Goal: Information Seeking & Learning: Find specific fact

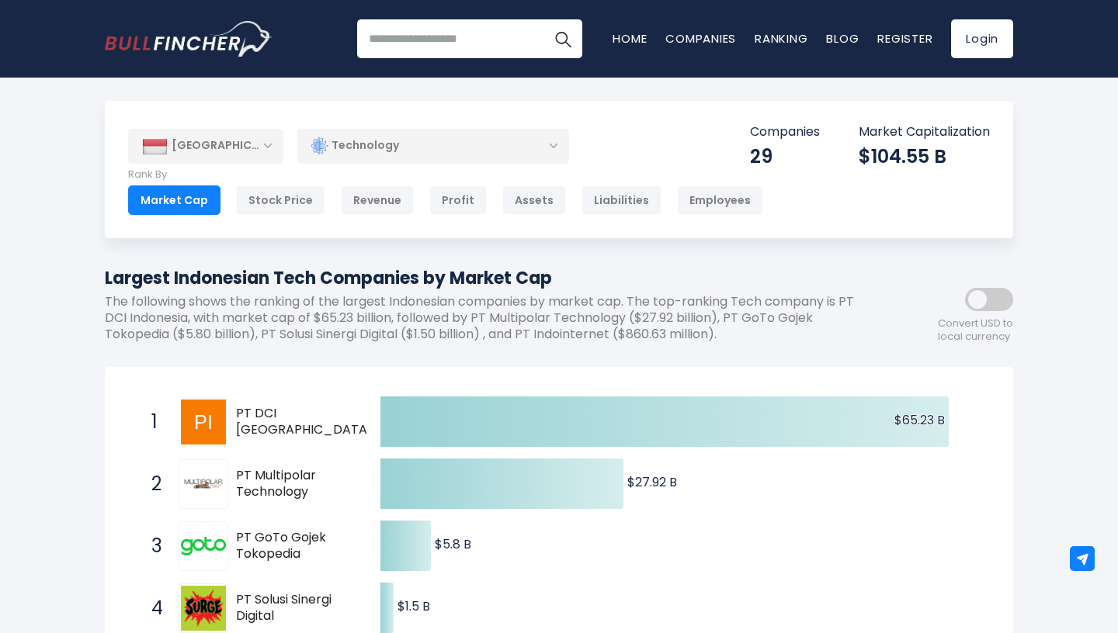
click at [983, 301] on span at bounding box center [989, 299] width 48 height 23
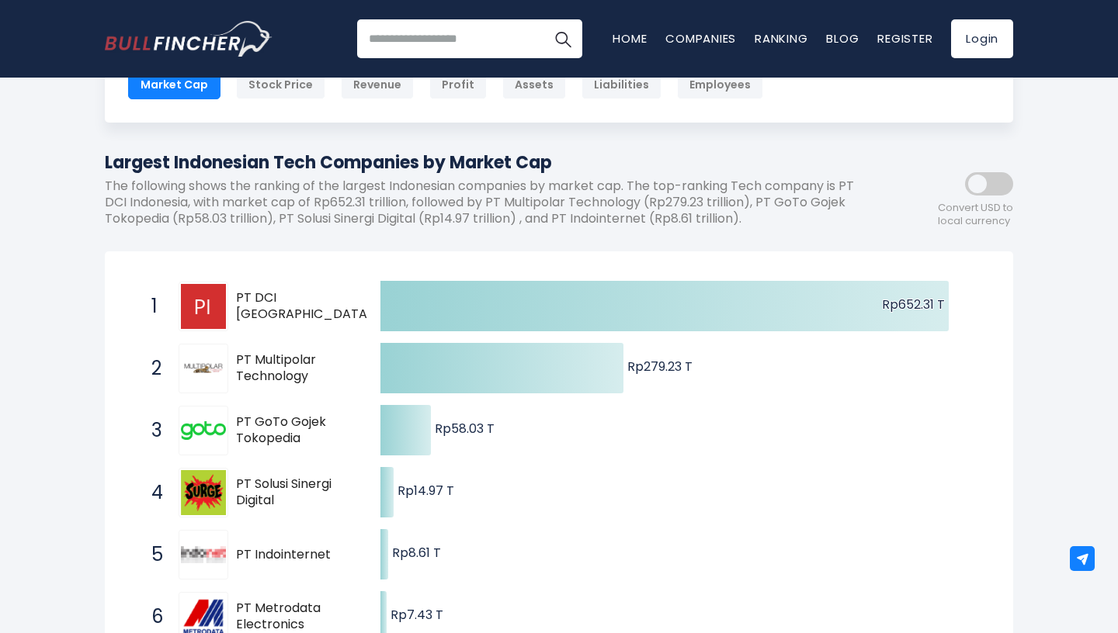
scroll to position [113, 0]
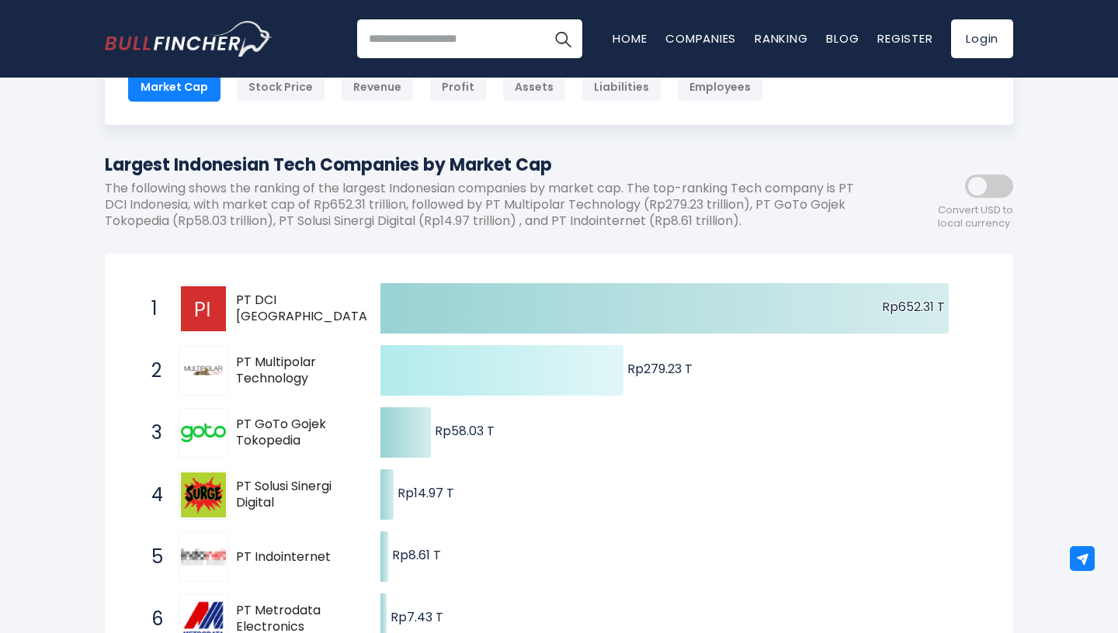
click at [540, 368] on icon at bounding box center [501, 370] width 243 height 50
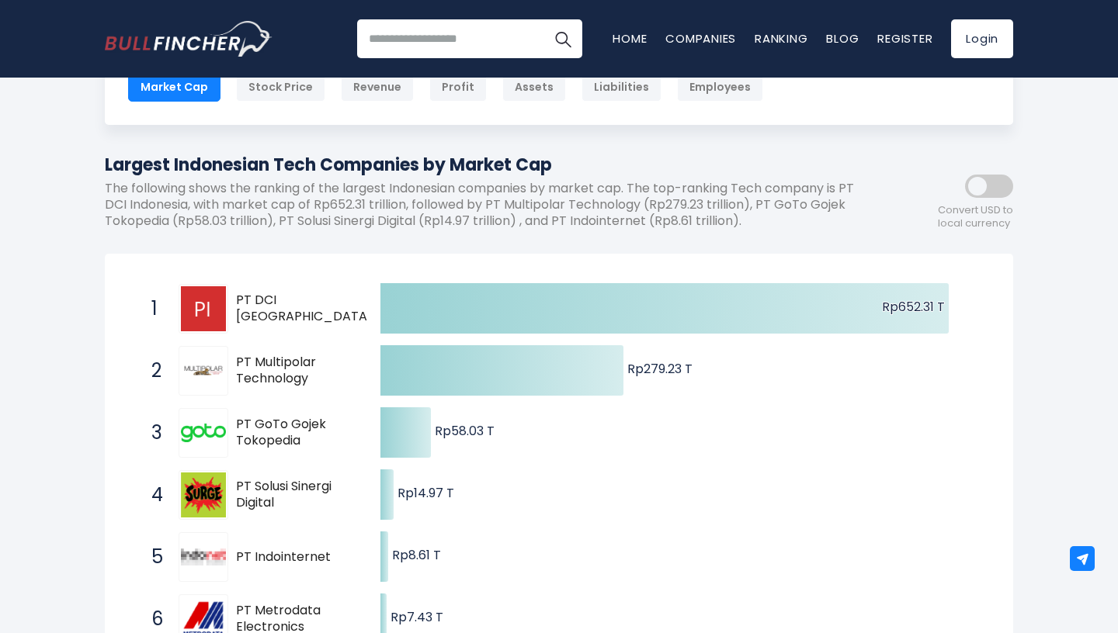
click at [260, 373] on span "PT Multipolar Technology" at bounding box center [294, 371] width 117 height 33
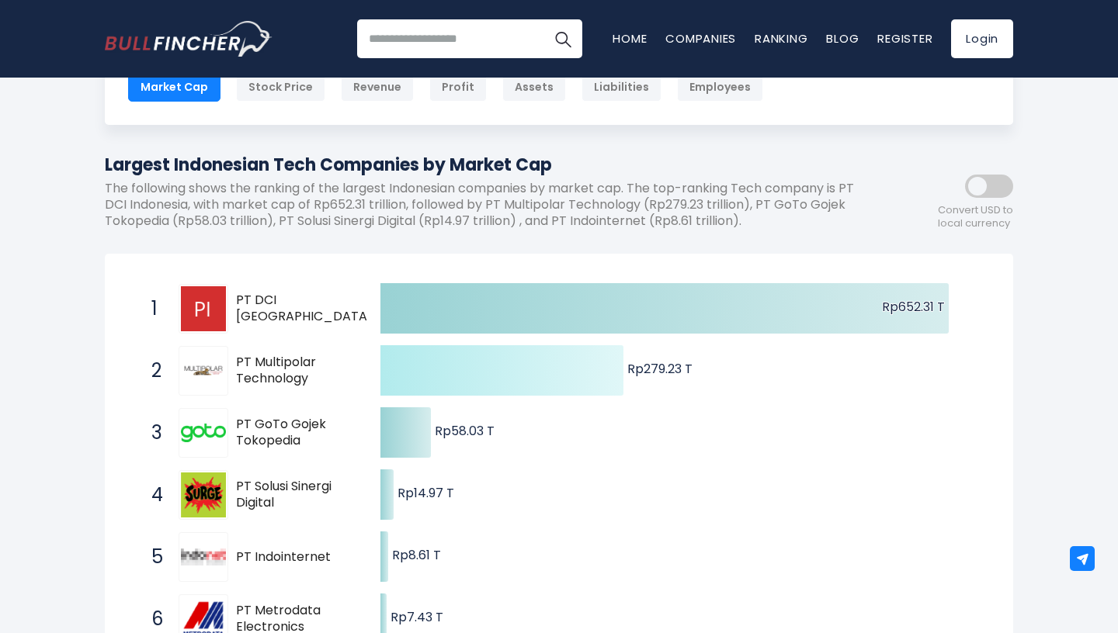
click at [674, 367] on text "Rp279.23 T ​ Rp279.23 T" at bounding box center [659, 369] width 65 height 18
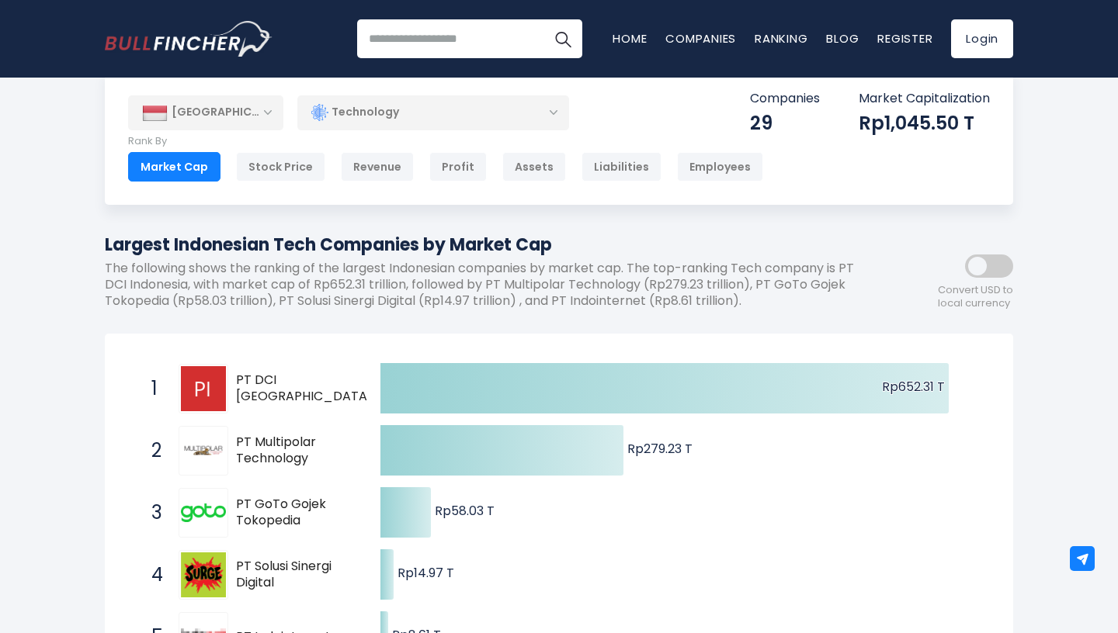
scroll to position [23, 0]
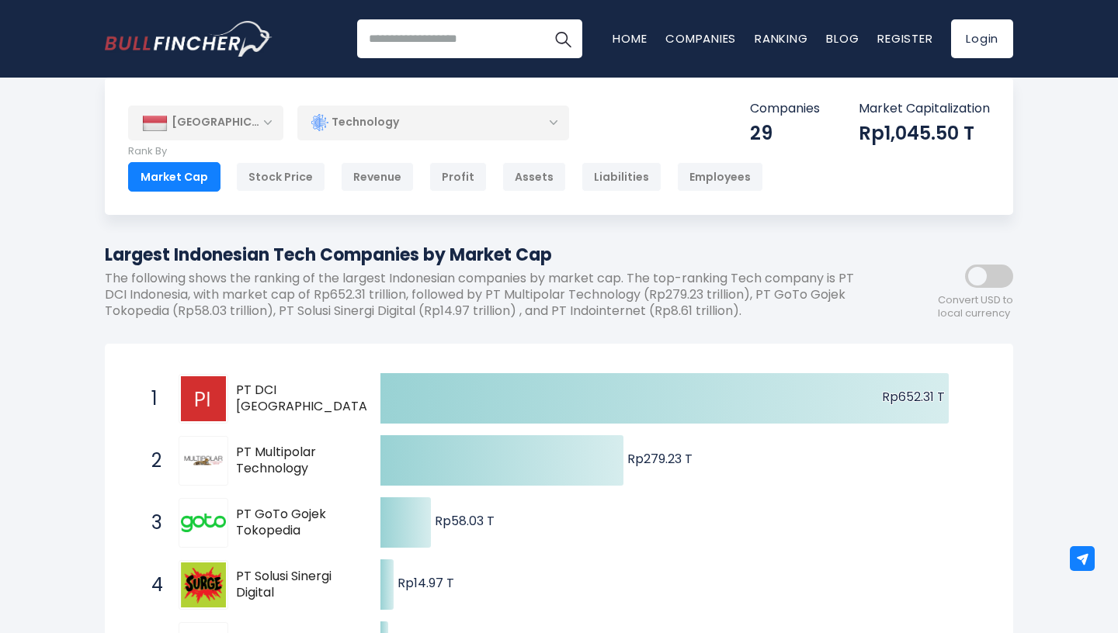
click at [442, 47] on input "search" at bounding box center [469, 38] width 225 height 39
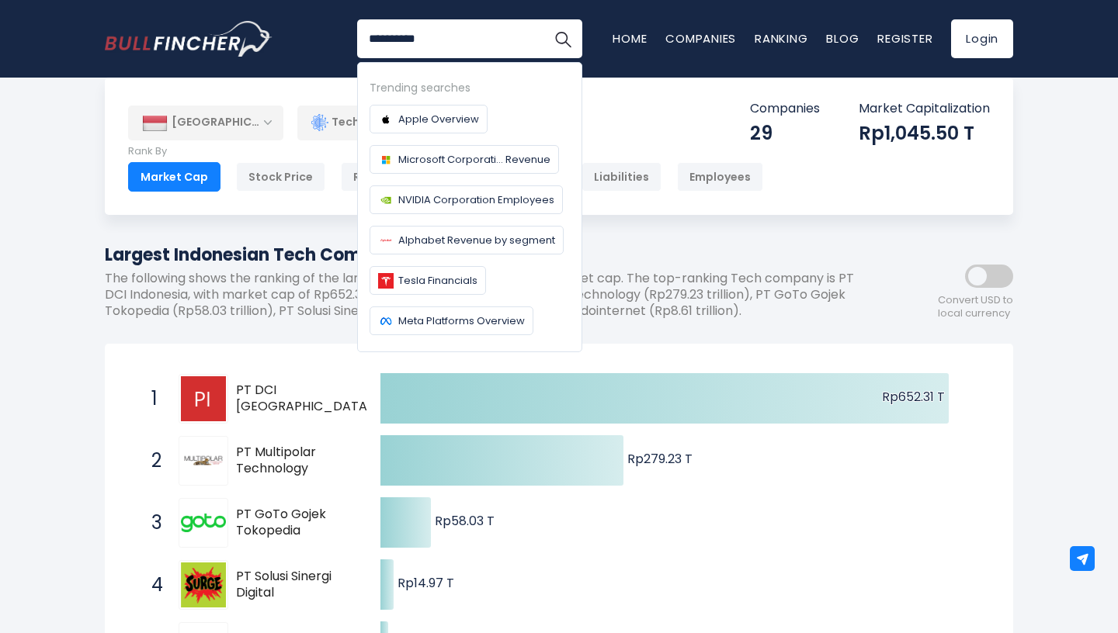
type input "**********"
click at [543, 19] on button "Search" at bounding box center [562, 38] width 39 height 39
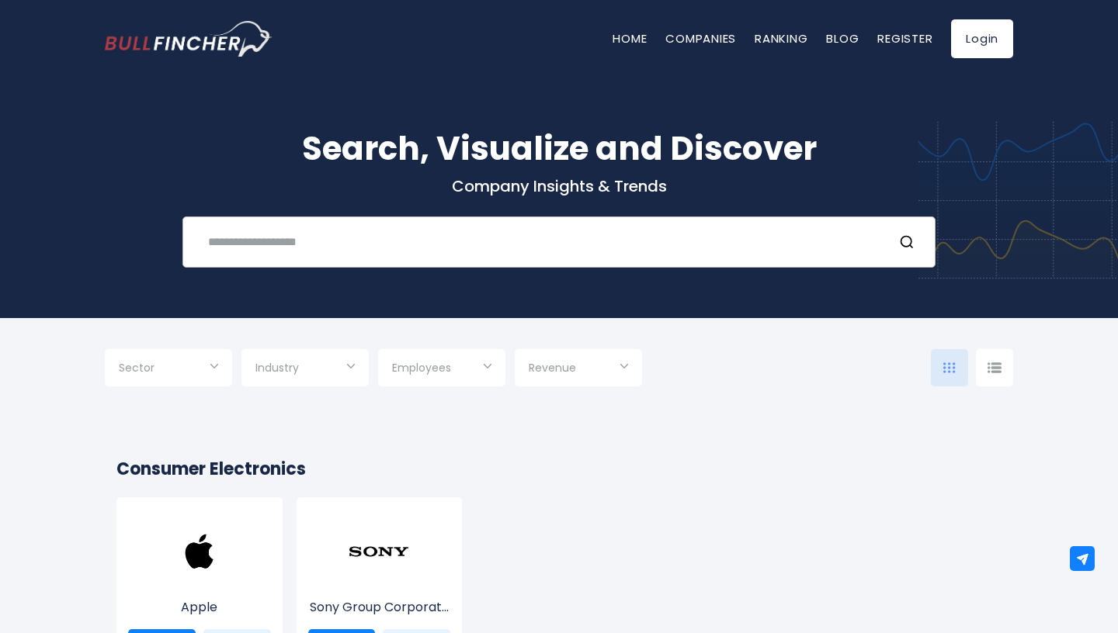
click at [334, 244] on input "text" at bounding box center [539, 241] width 681 height 29
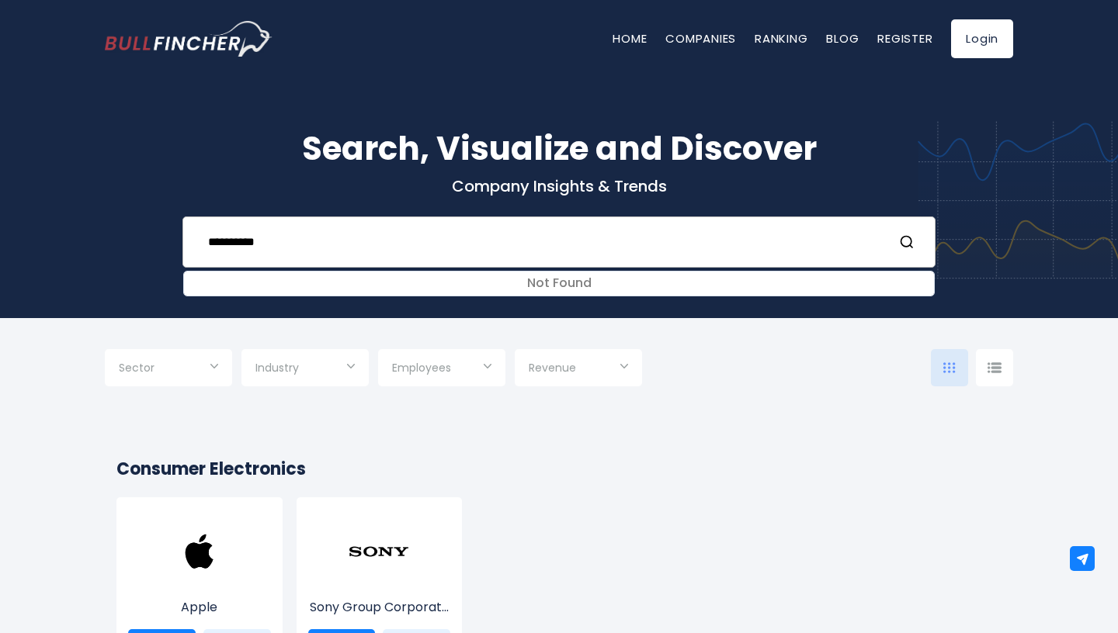
click at [844, 235] on input "**********" at bounding box center [539, 241] width 681 height 29
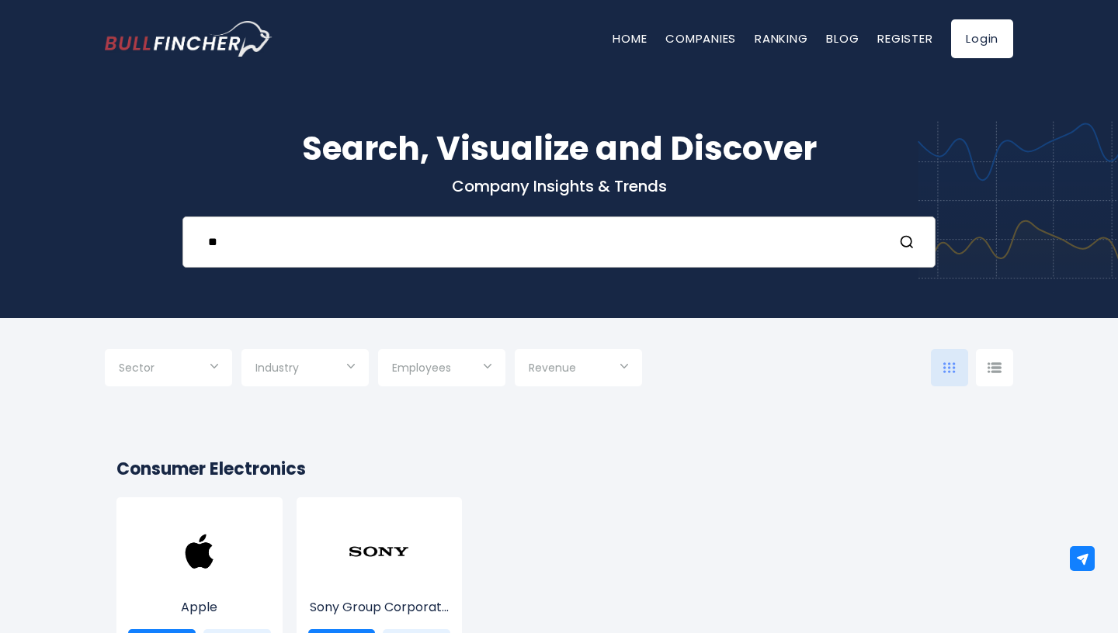
type input "*"
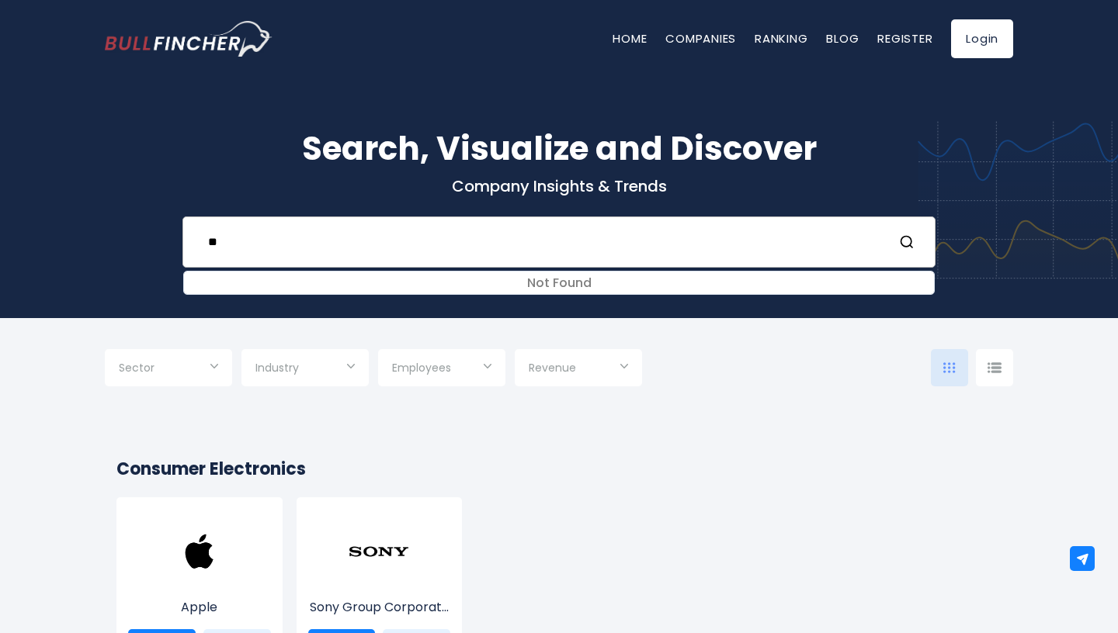
type input "*"
